Goal: Navigation & Orientation: Find specific page/section

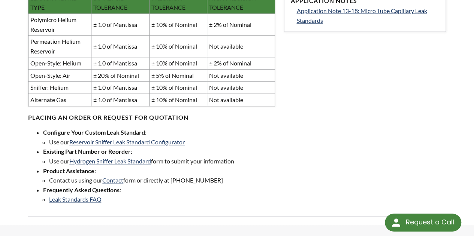
scroll to position [300, 0]
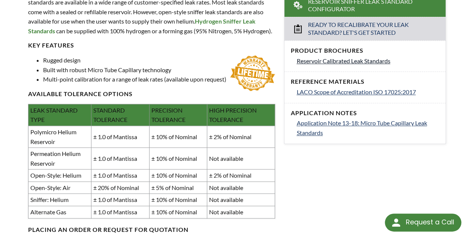
click at [358, 57] on span "Reservoir Calibrated Leak Standards" at bounding box center [343, 60] width 94 height 7
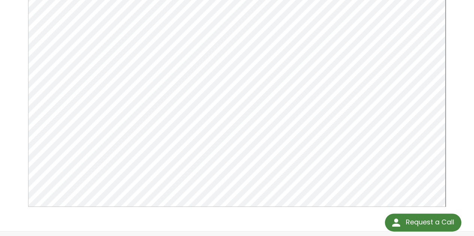
scroll to position [150, 0]
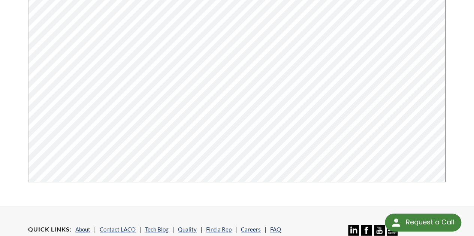
select select "Language Translate Widget"
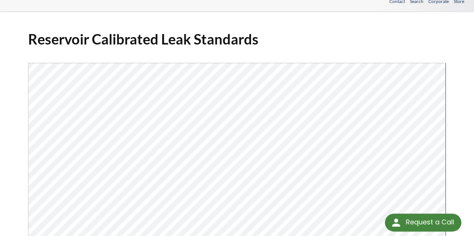
scroll to position [0, 0]
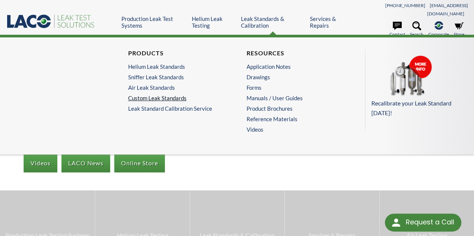
click at [156, 95] on link "Custom Leak Standards" at bounding box center [176, 98] width 96 height 7
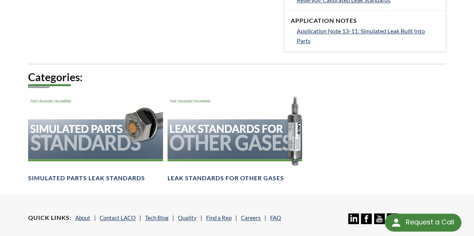
scroll to position [375, 0]
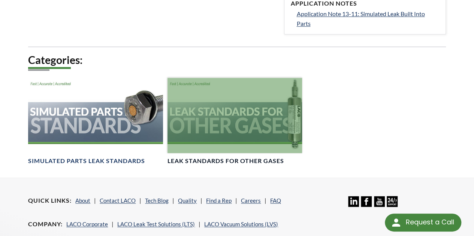
click at [242, 119] on div at bounding box center [234, 116] width 134 height 76
